Goal: Use online tool/utility: Utilize a website feature to perform a specific function

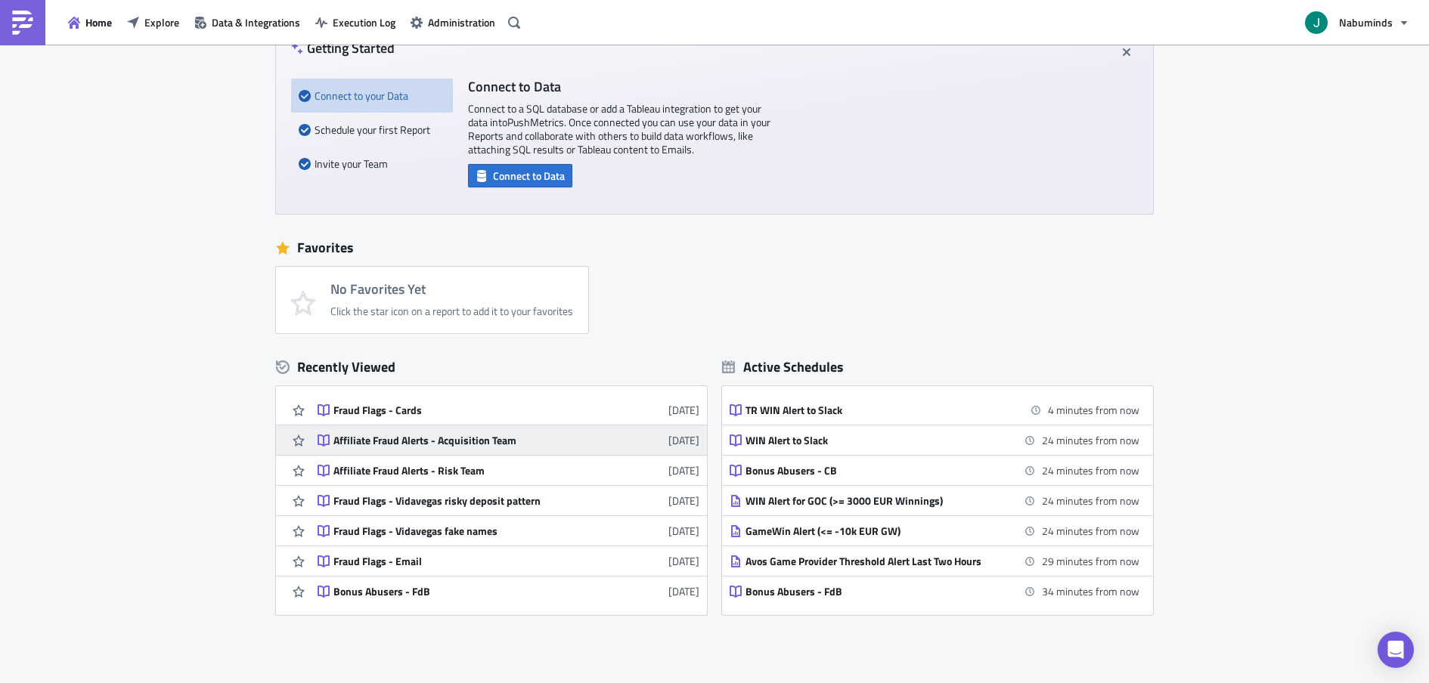
click at [465, 452] on link "Affiliate Fraud Alerts - Acquisition Team [DATE]" at bounding box center [509, 440] width 382 height 29
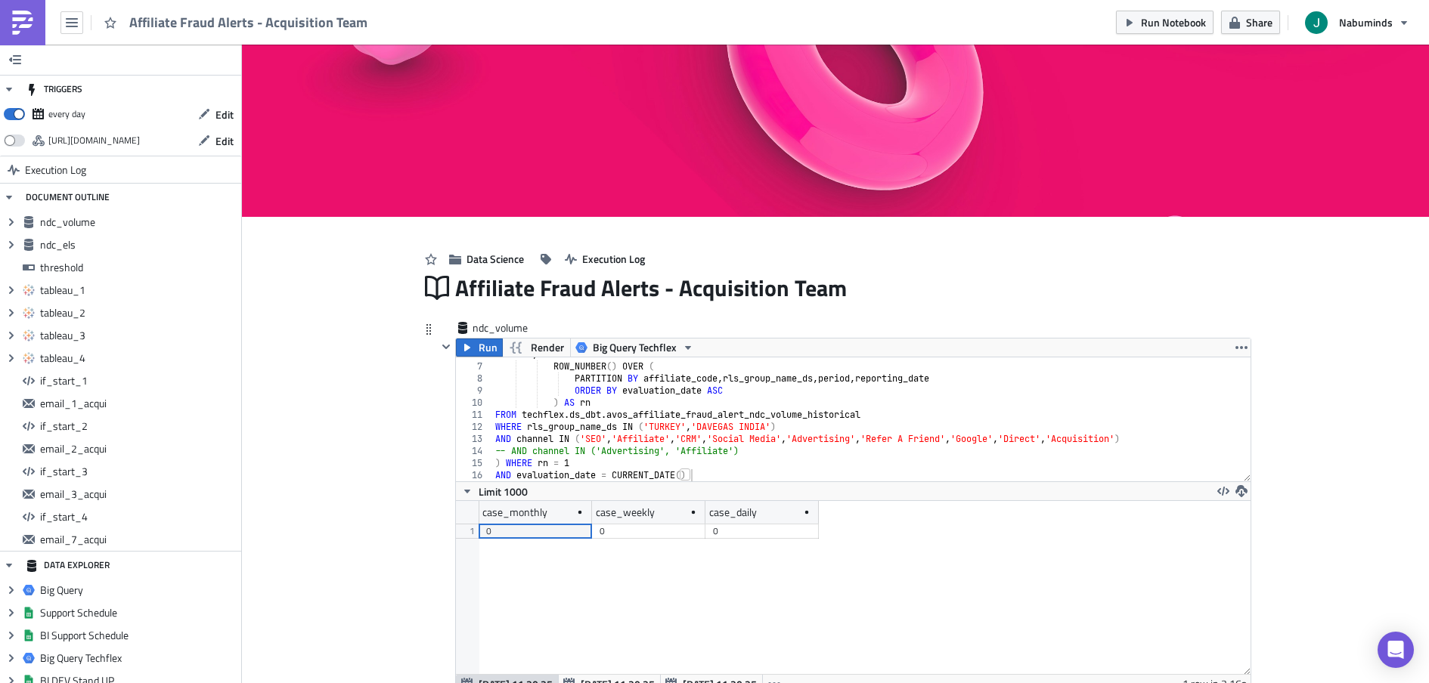
scroll to position [44, 0]
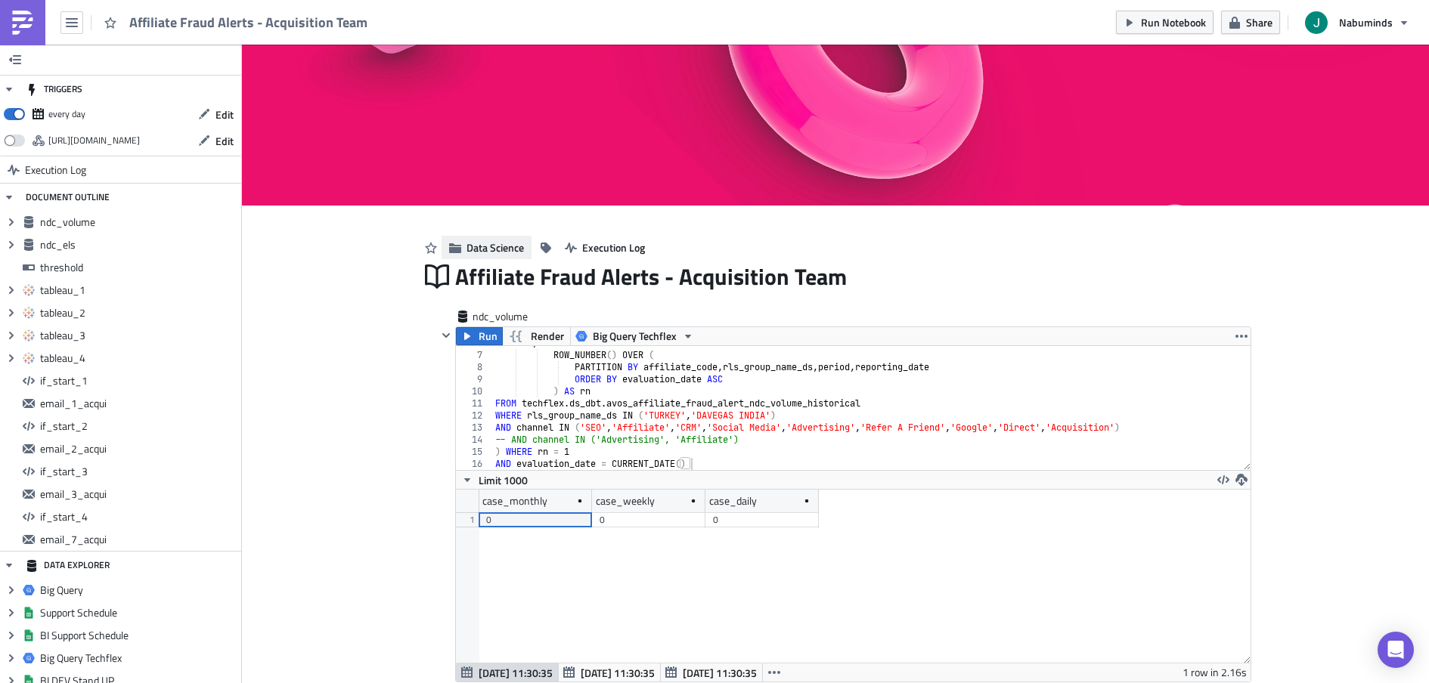
click at [471, 254] on span "Data Science" at bounding box center [494, 248] width 57 height 16
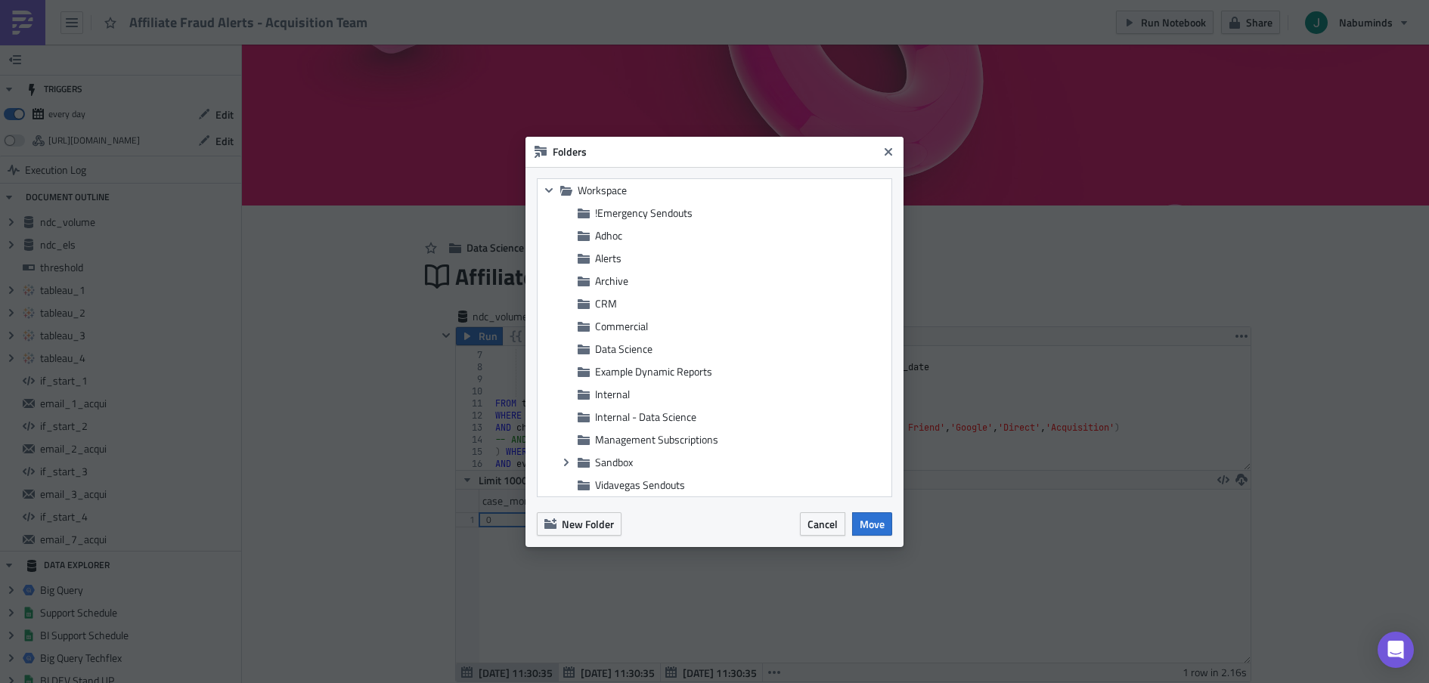
click at [293, 311] on body "Affiliate Fraud Alerts - Acquisition Team Run Notebook Share Nabuminds TRIGGERS…" at bounding box center [714, 343] width 1429 height 686
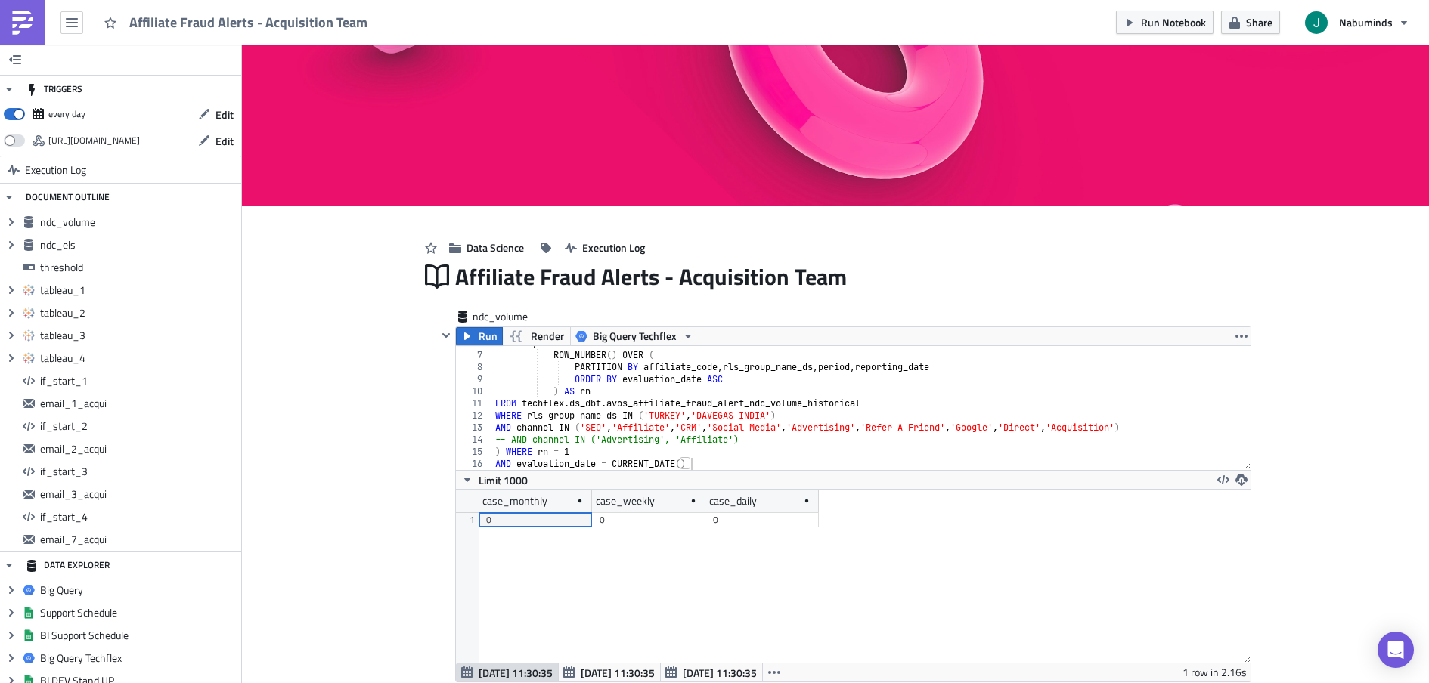
click at [31, 27] on img at bounding box center [23, 23] width 24 height 24
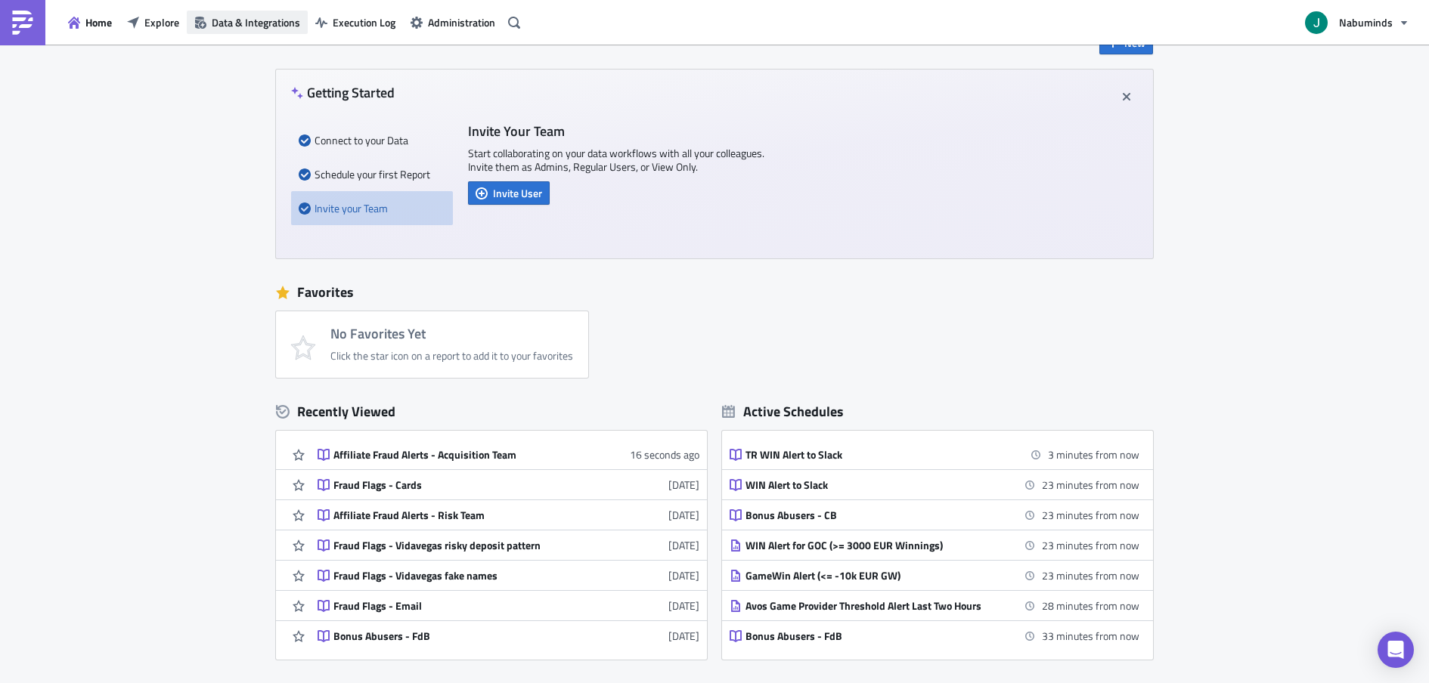
click at [228, 14] on span "Data & Integrations" at bounding box center [256, 22] width 88 height 16
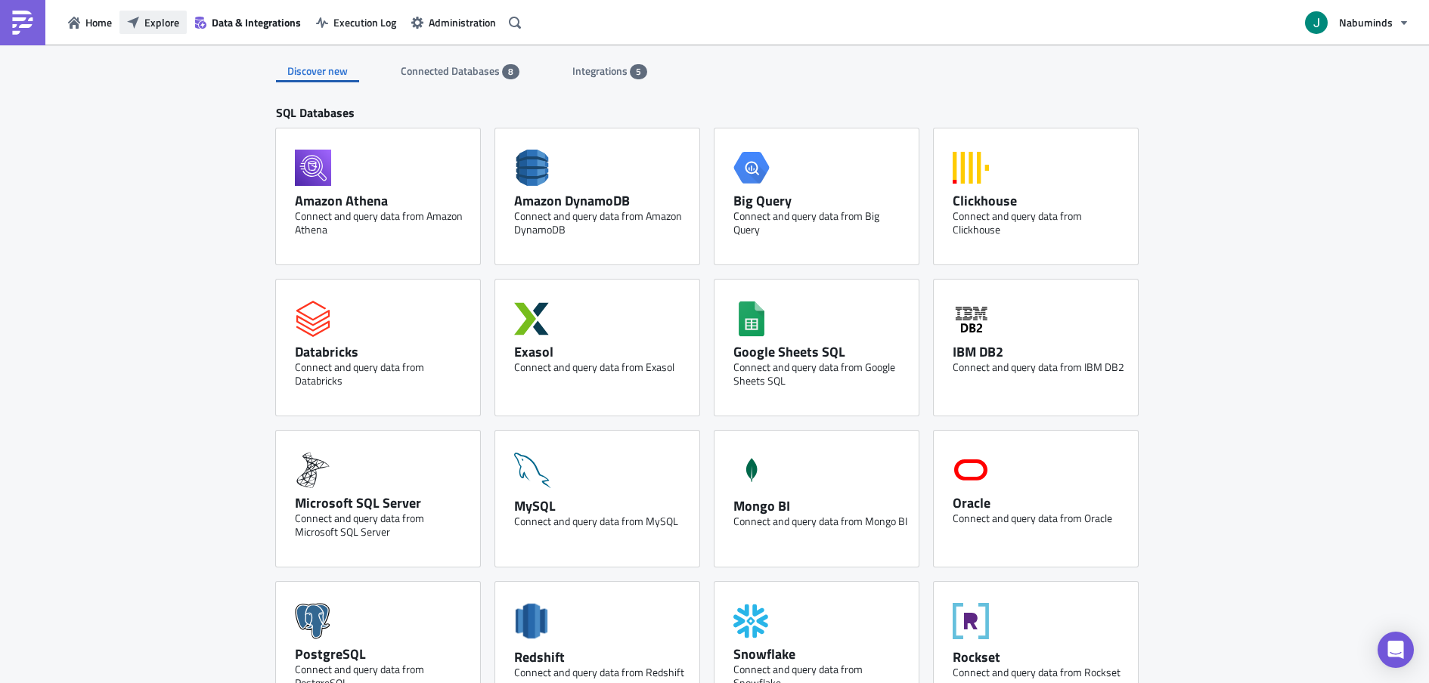
click at [164, 26] on span "Explore" at bounding box center [161, 22] width 35 height 16
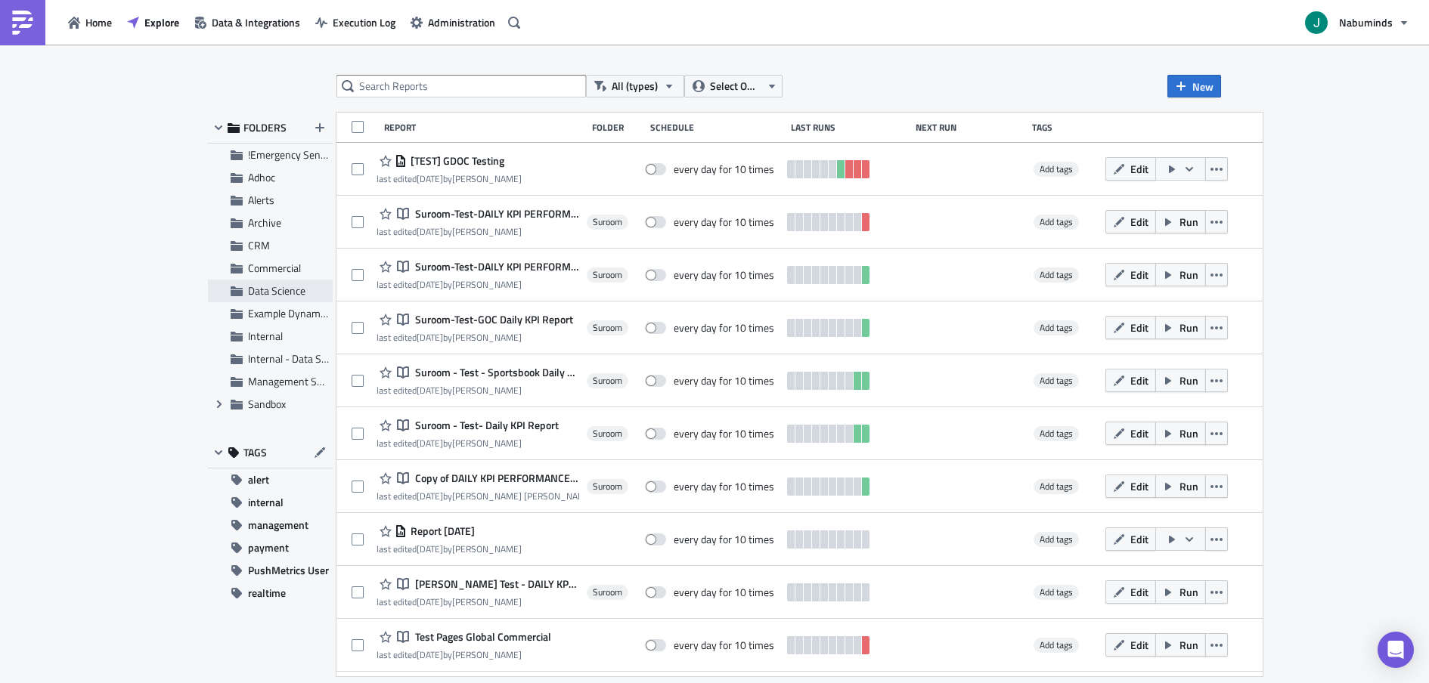
click at [274, 296] on span "Data Science" at bounding box center [276, 291] width 57 height 16
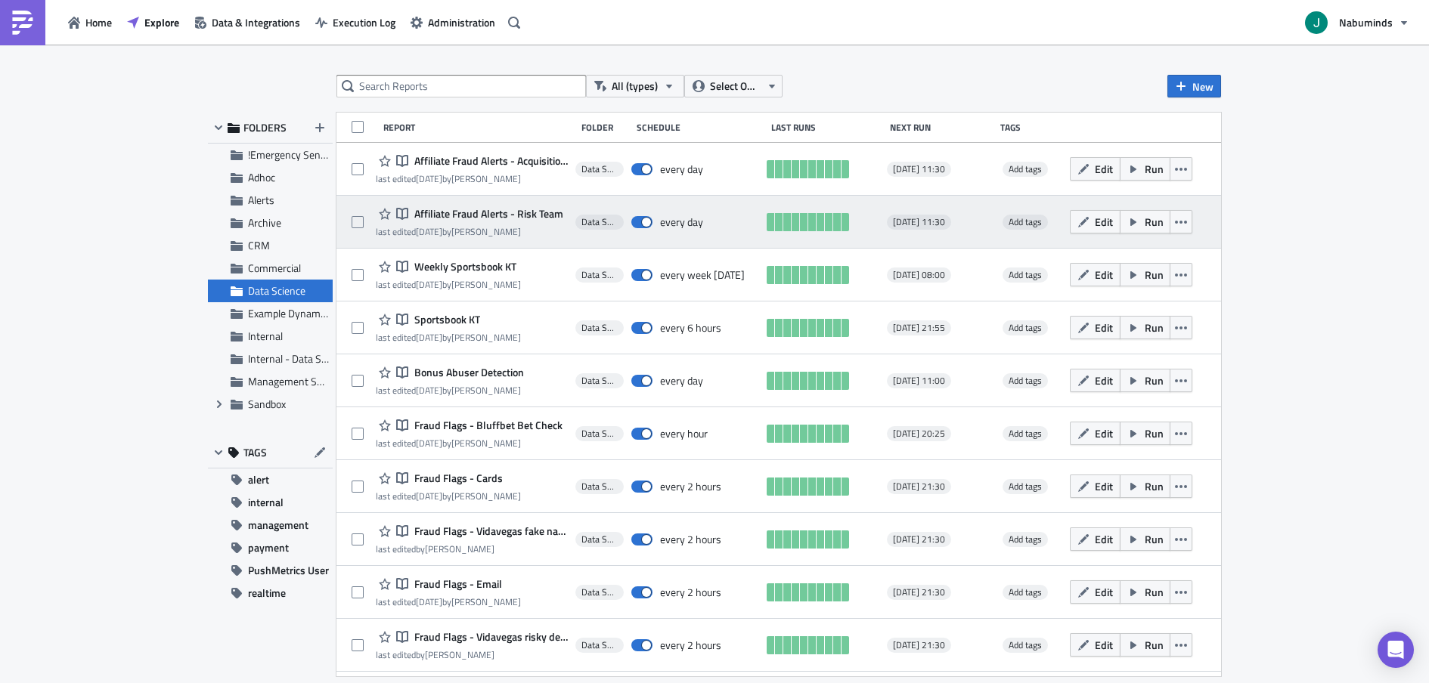
click at [484, 216] on span "Affiliate Fraud Alerts - Risk Team" at bounding box center [487, 214] width 153 height 14
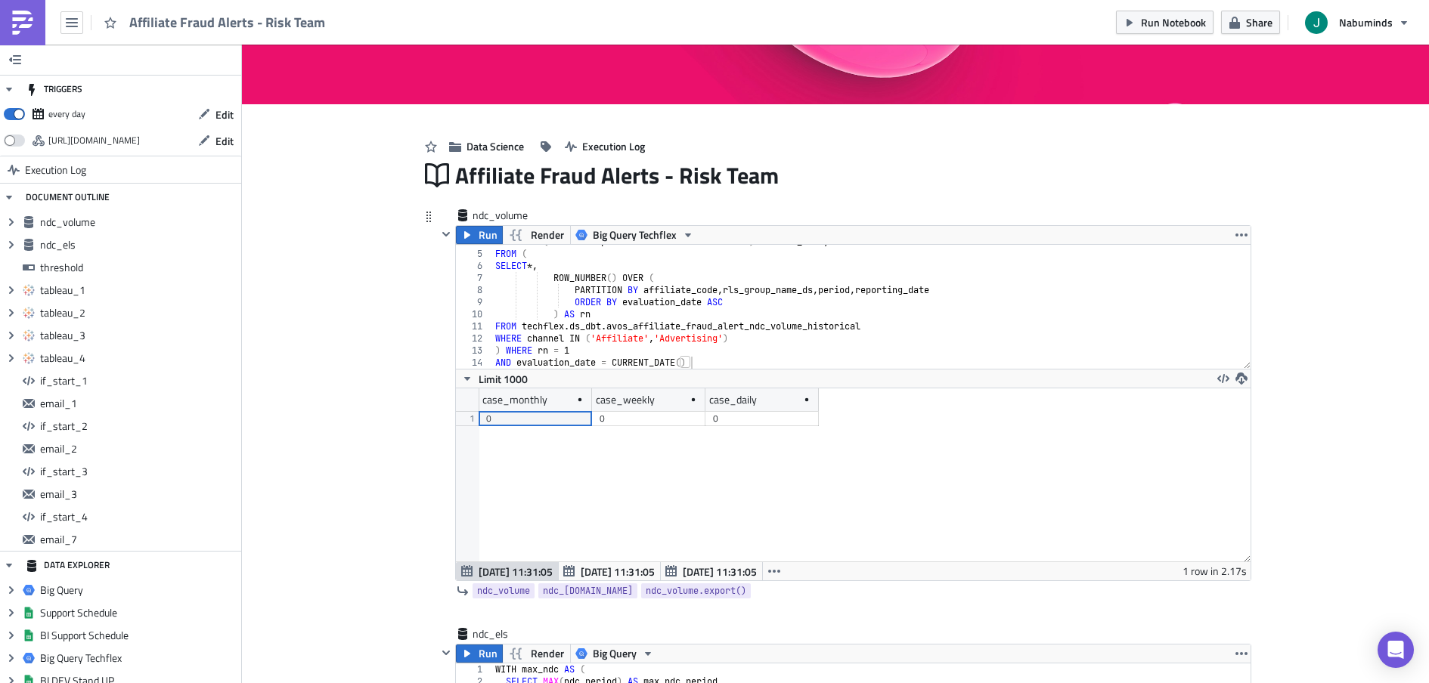
scroll to position [168, 0]
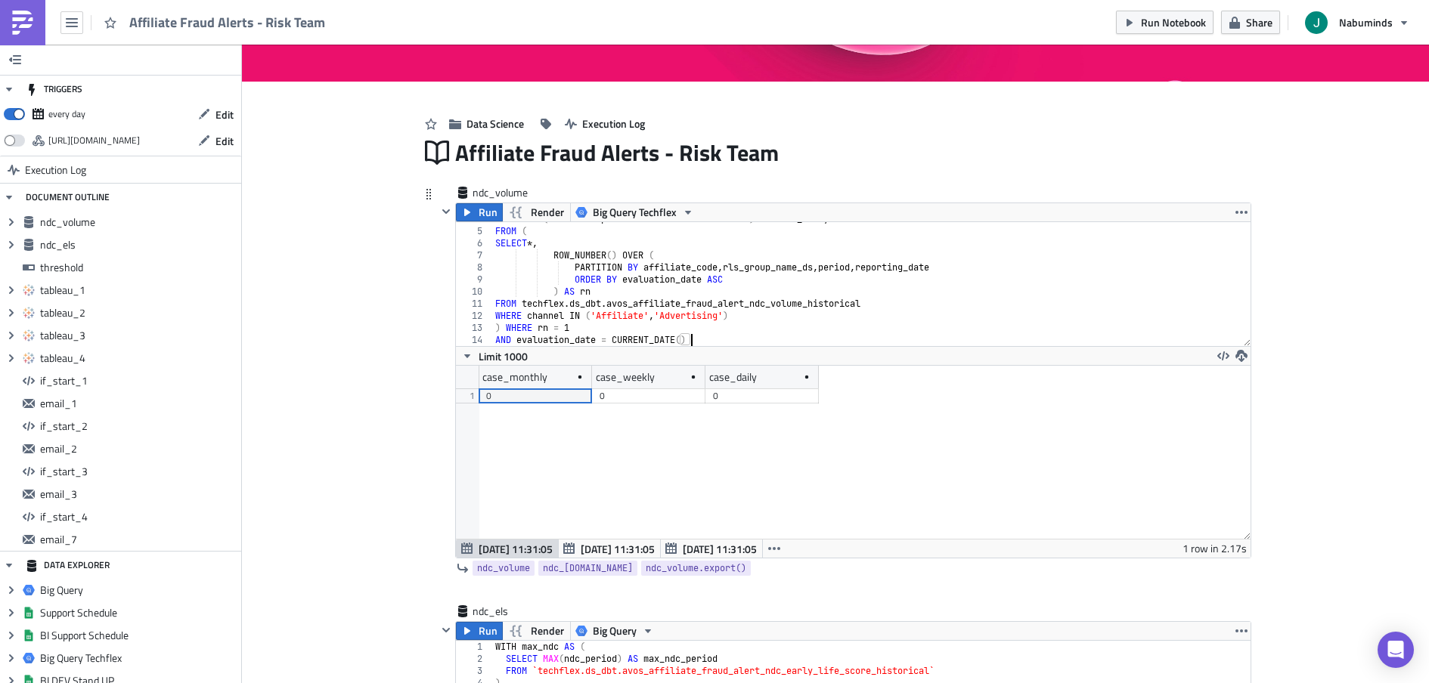
click at [755, 335] on div "COUNT ( CASE WHEN period = 'DAILY' THEN 1 END ) AS case_daily FROM ( SELECT *, …" at bounding box center [871, 287] width 759 height 148
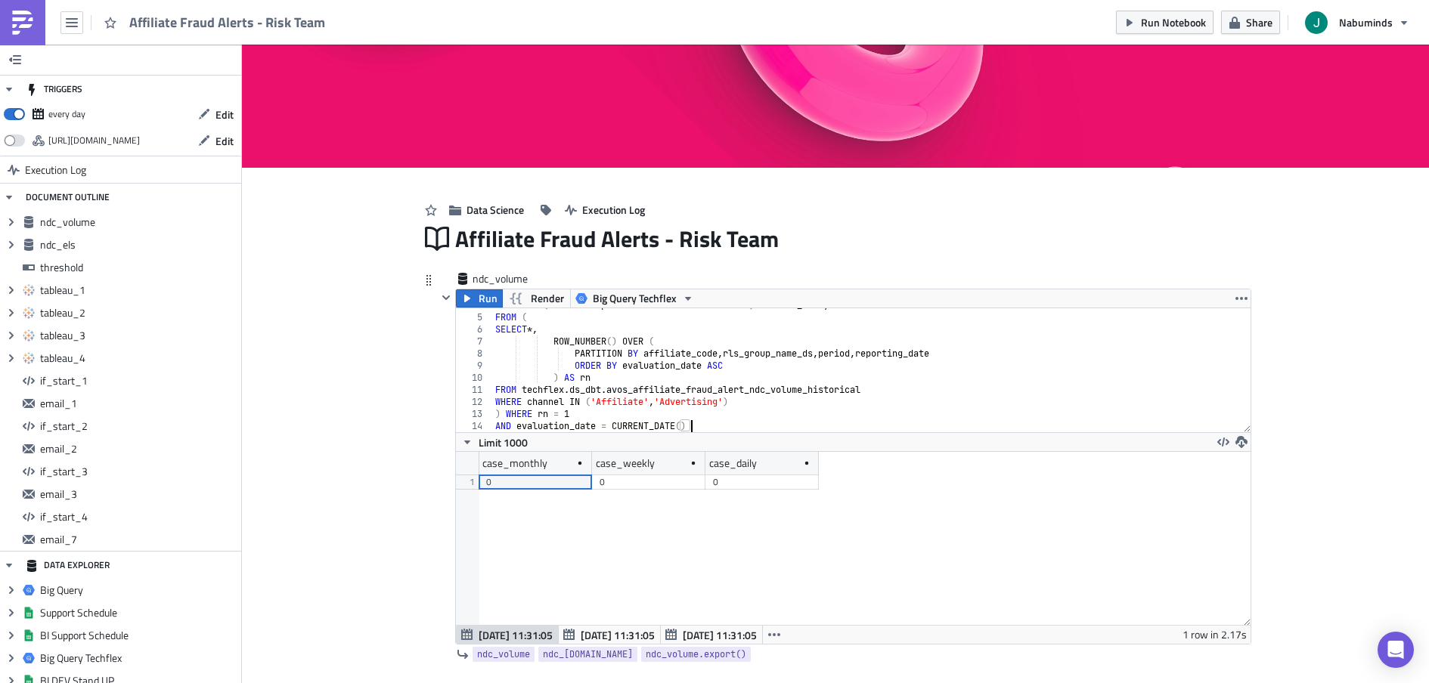
scroll to position [91, 0]
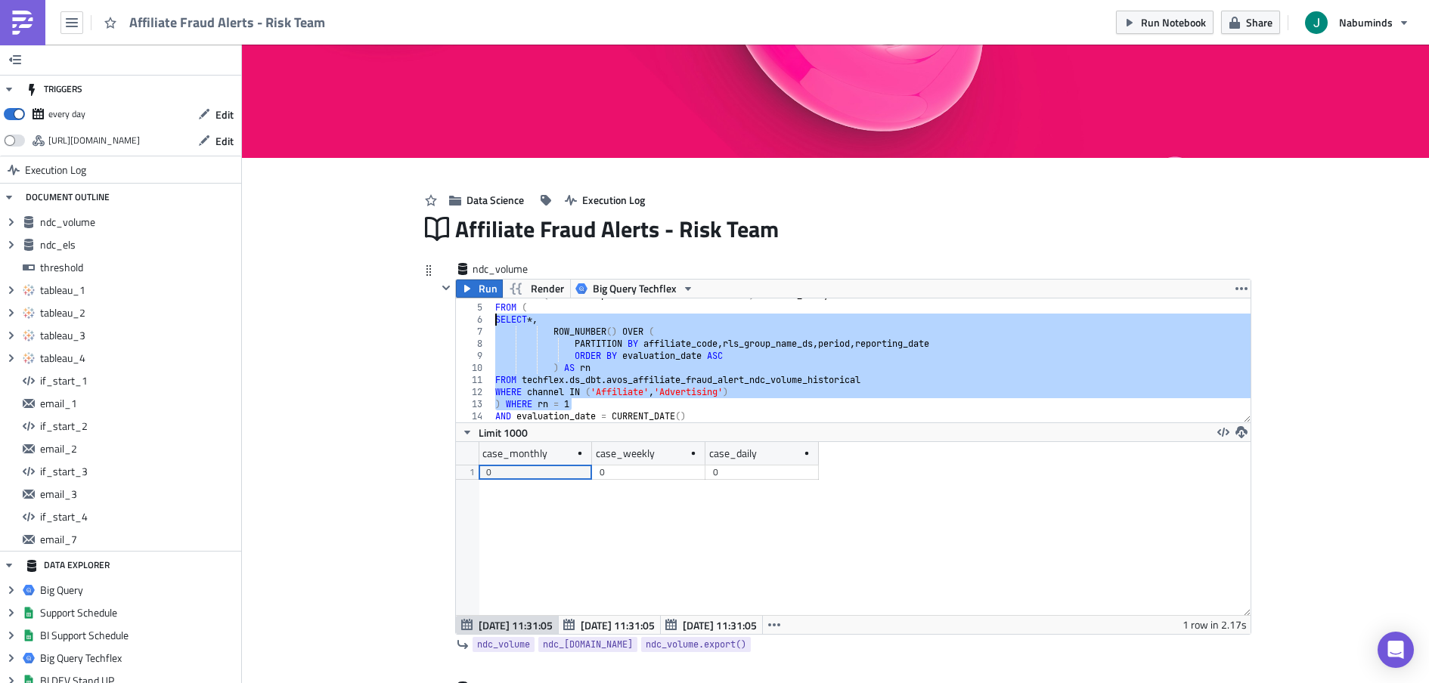
drag, startPoint x: 599, startPoint y: 405, endPoint x: 482, endPoint y: 315, distance: 147.1
click at [482, 315] on div "AND evaluation_date = CURRENT_DATE() 4 5 6 7 8 9 10 11 12 13 14 COUNT ( CASE WH…" at bounding box center [853, 361] width 795 height 124
type textarea "SELECT *, ROW_NUMBER() OVER ("
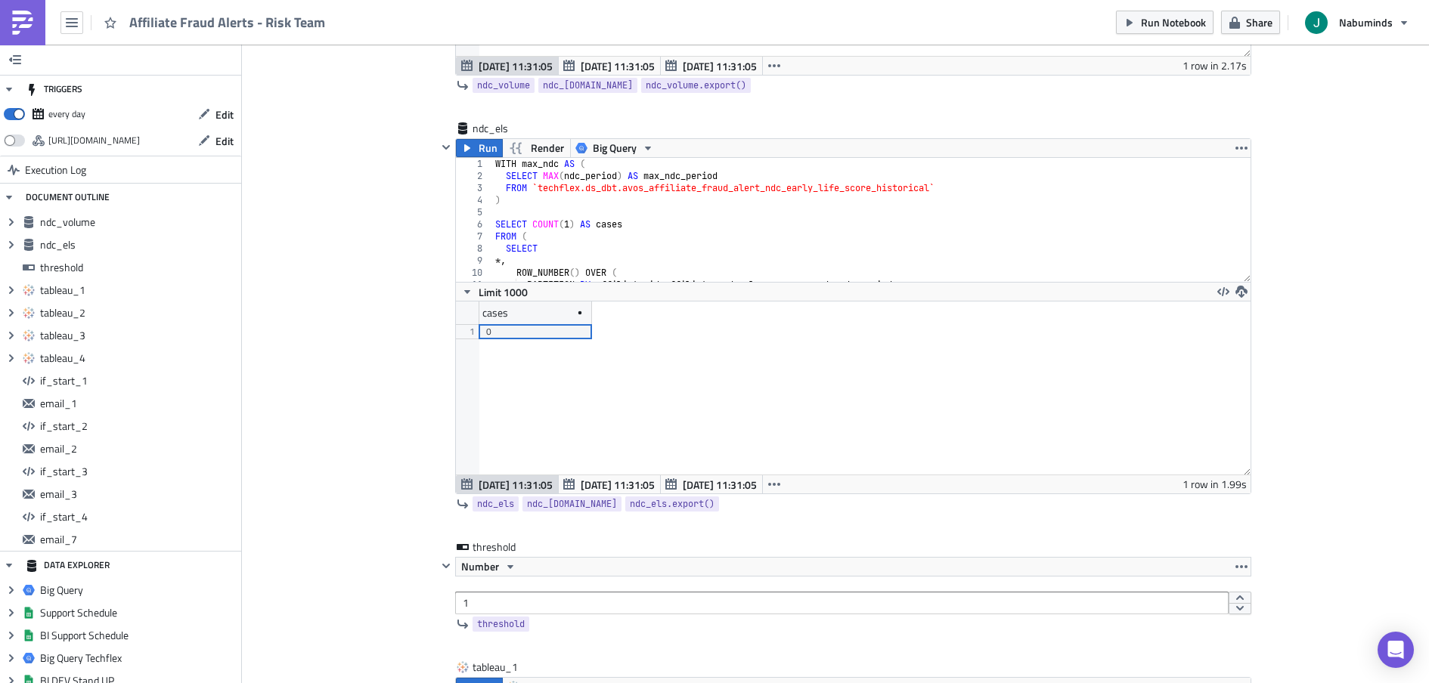
scroll to position [681, 0]
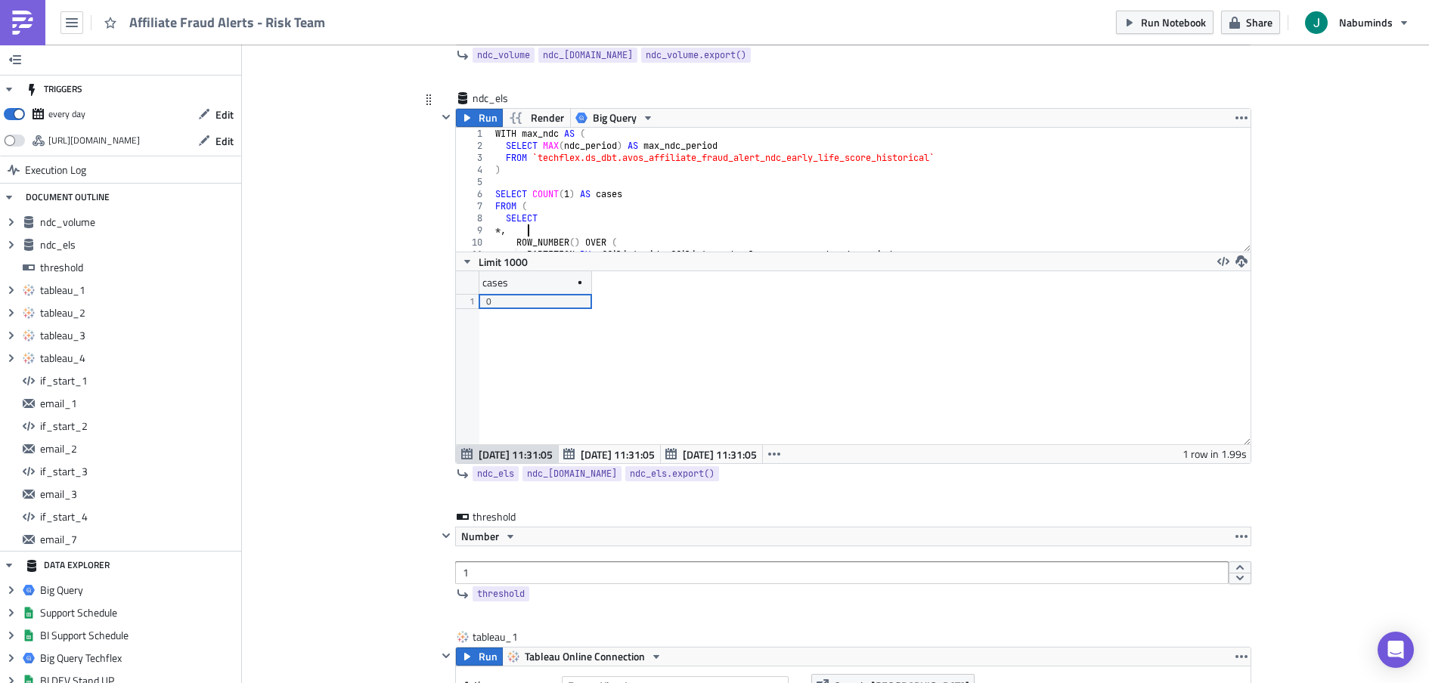
click at [698, 225] on div "WITH max_ndc AS ( SELECT MAX ( ndc_period ) AS max_ndc_period FROM `techflex.ds…" at bounding box center [871, 202] width 759 height 148
type textarea "AND ndc_period = (SELECT max_ndc_period FROM max_ndc) AND evaluation_date = CUR…"
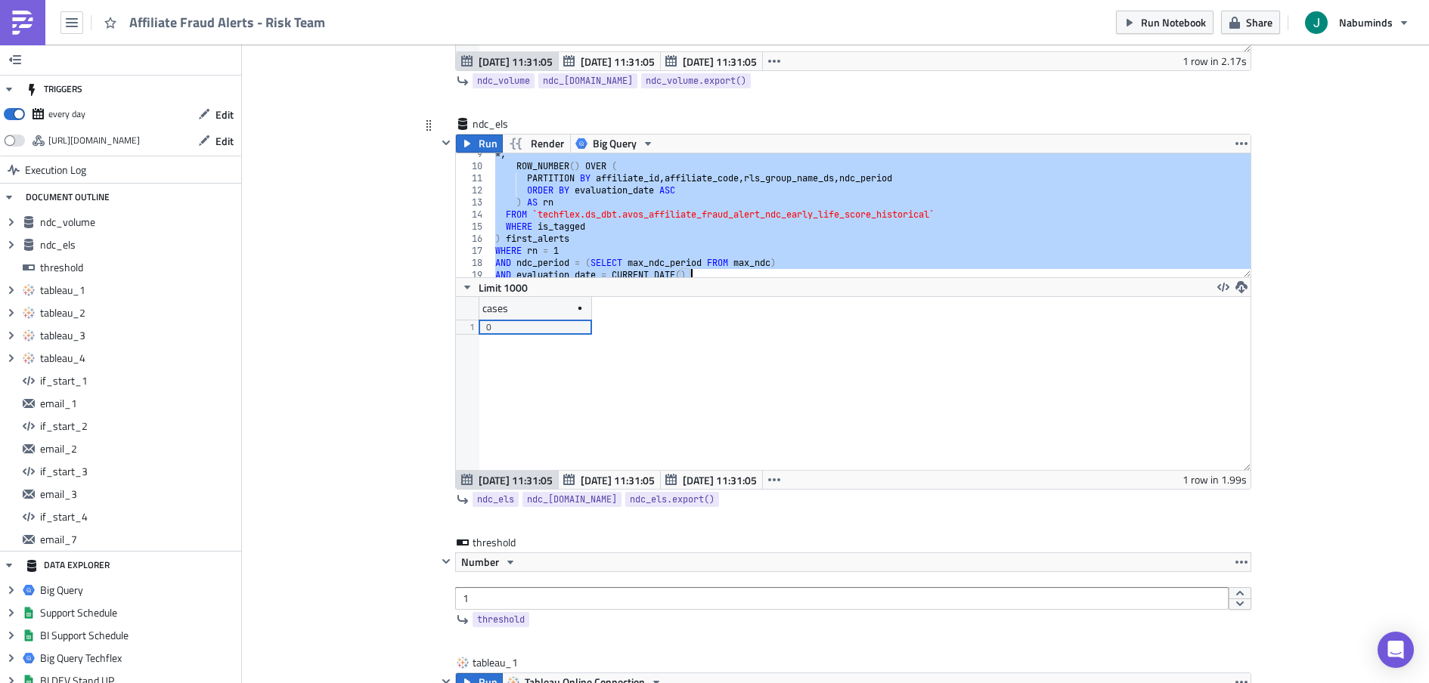
scroll to position [16, 0]
